Goal: Transaction & Acquisition: Download file/media

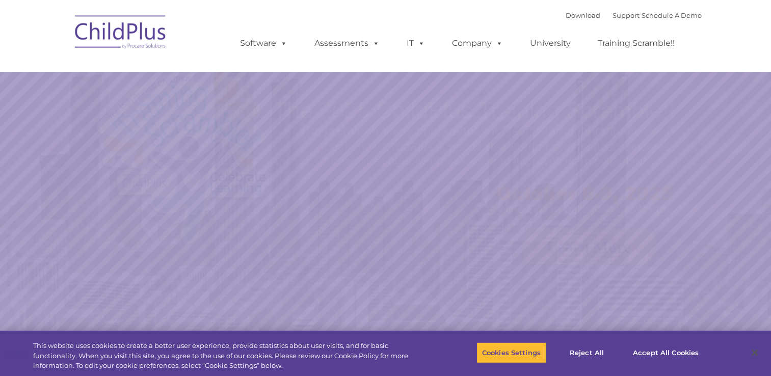
select select "MEDIUM"
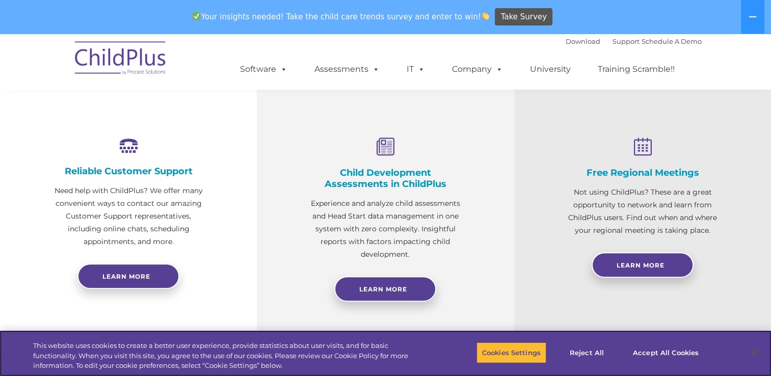
scroll to position [360, 0]
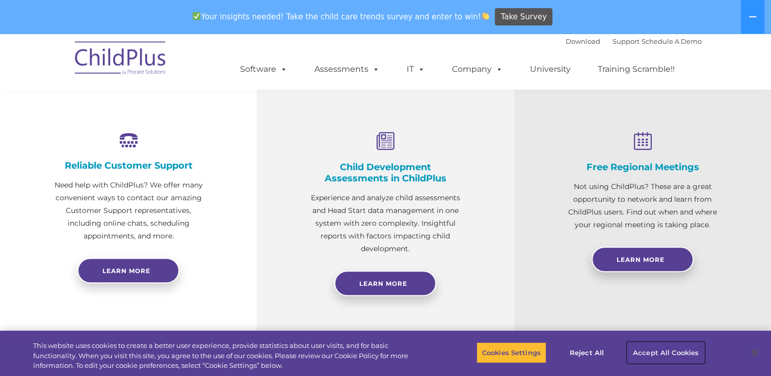
click at [646, 353] on button "Accept All Cookies" at bounding box center [665, 352] width 77 height 21
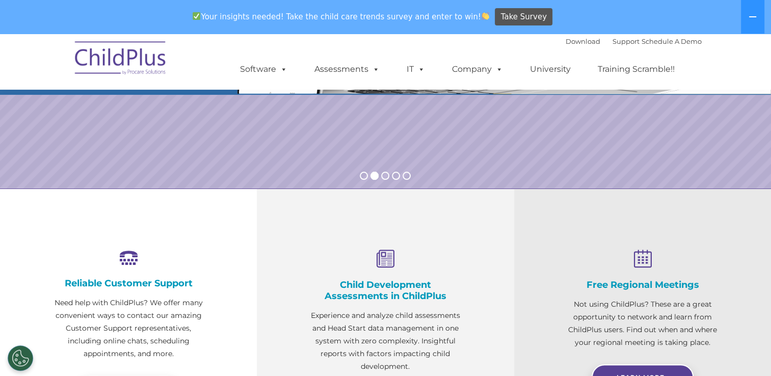
scroll to position [0, 0]
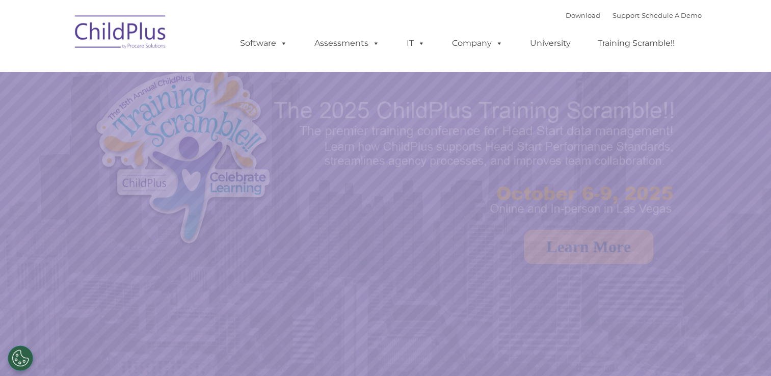
select select "MEDIUM"
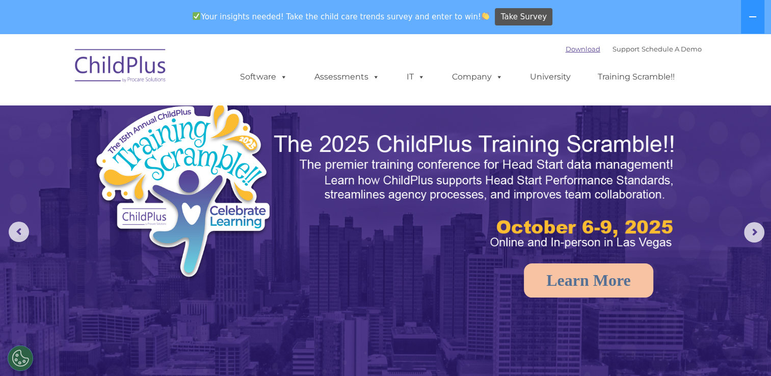
click at [565, 48] on link "Download" at bounding box center [582, 49] width 35 height 8
